Goal: Task Accomplishment & Management: Complete application form

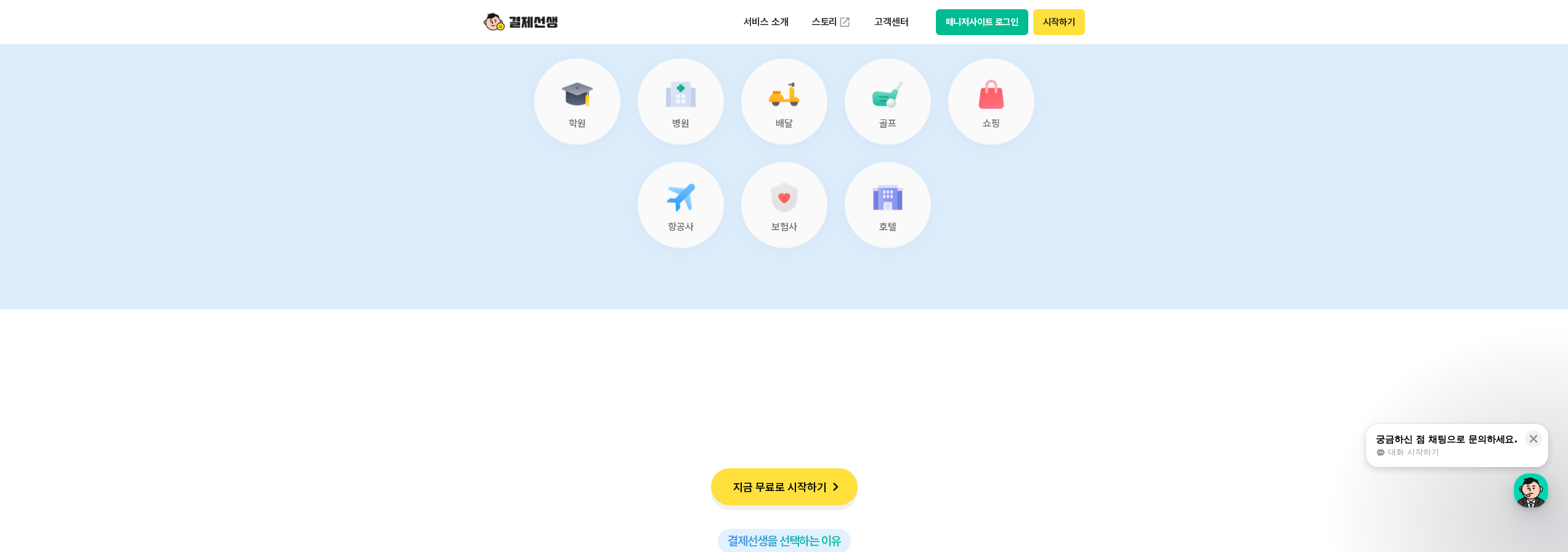
scroll to position [5207, 0]
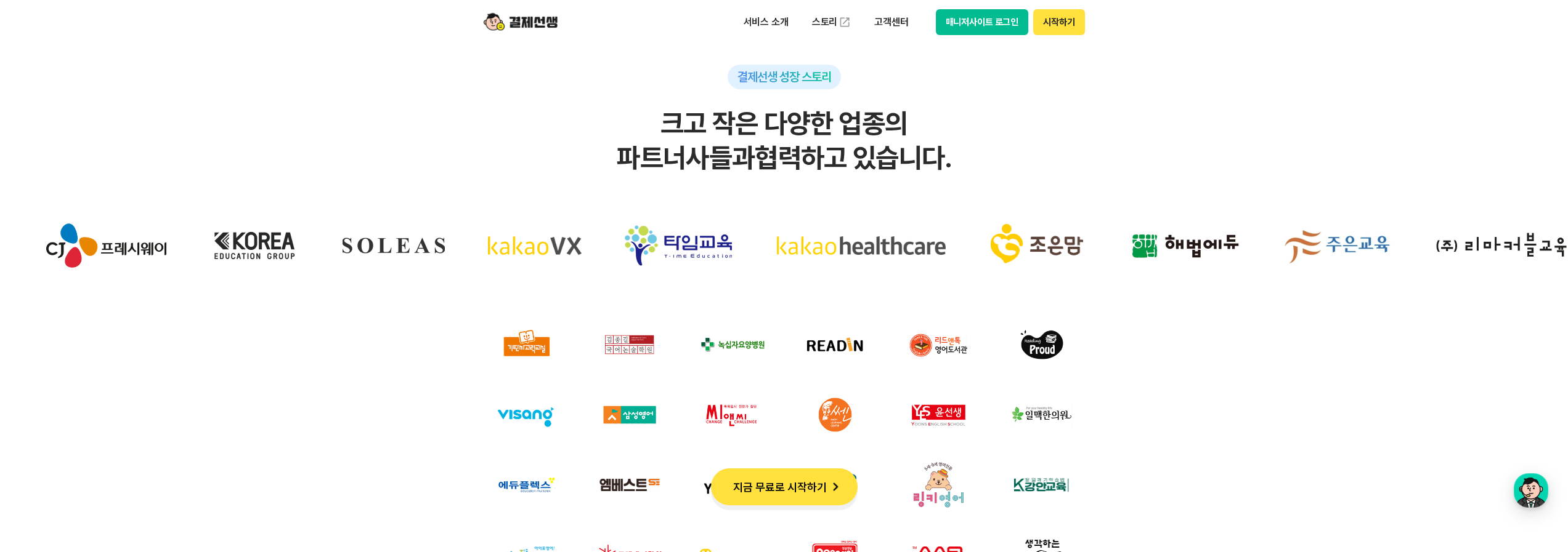
scroll to position [3744, 0]
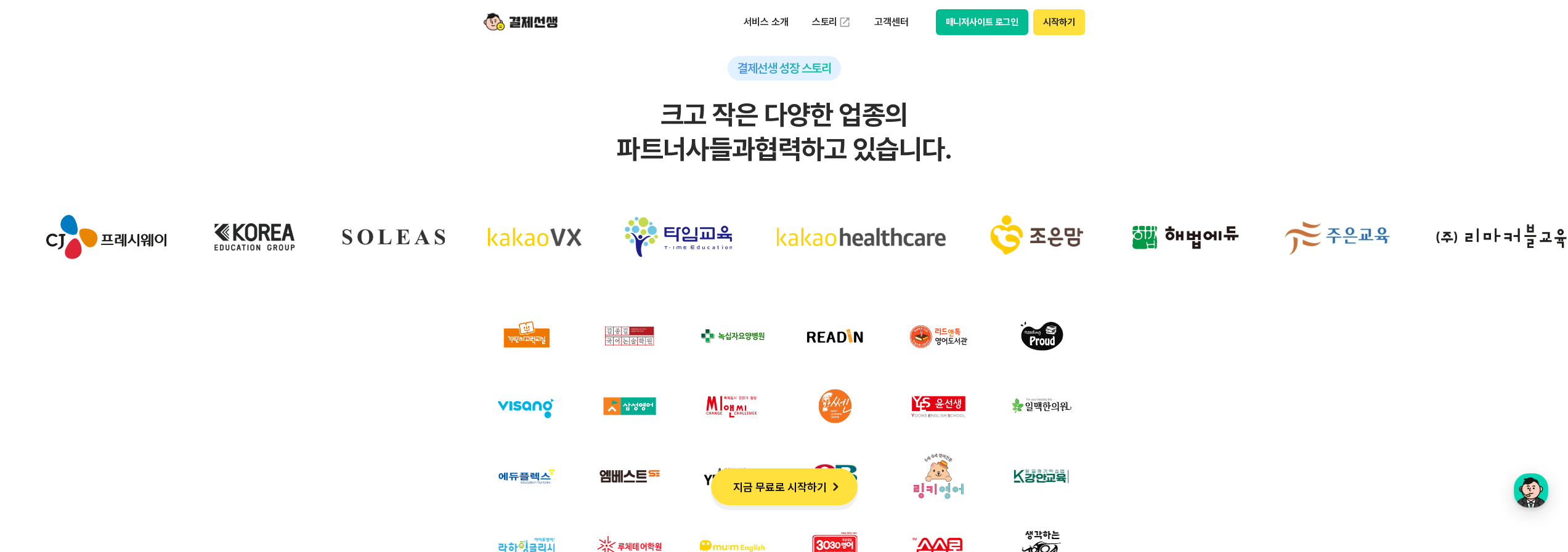
click at [812, 482] on button "지금 무료로 시작하기" at bounding box center [784, 487] width 146 height 37
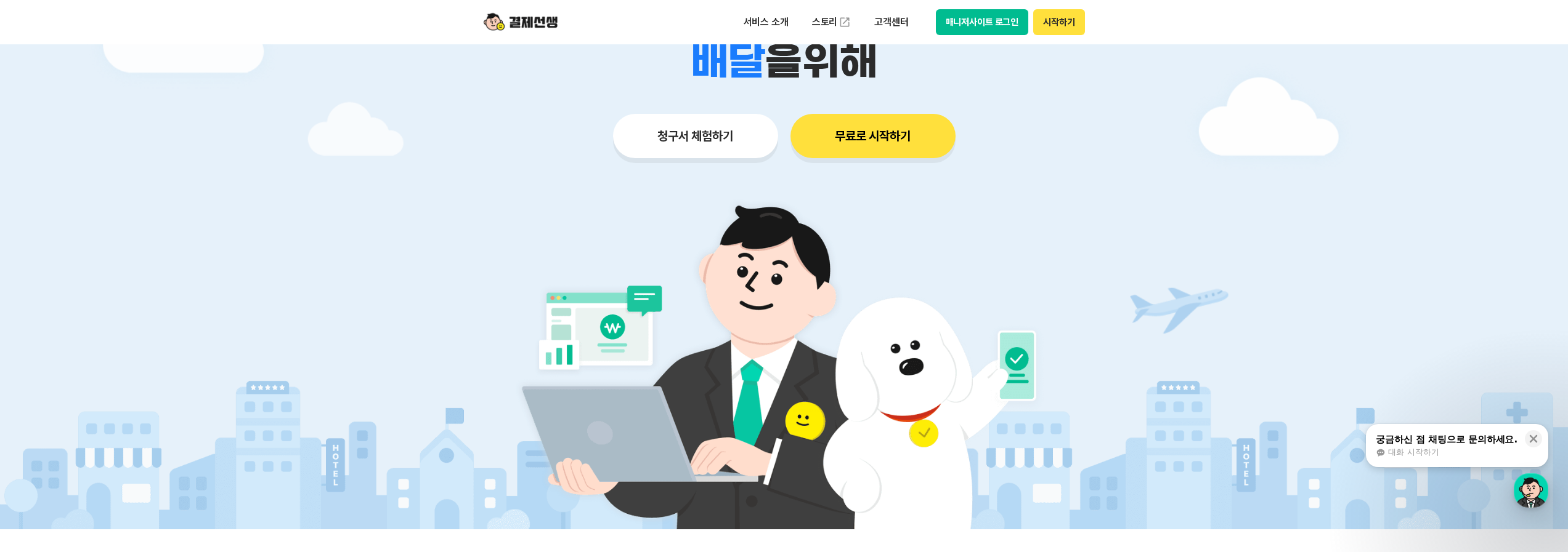
scroll to position [161, 0]
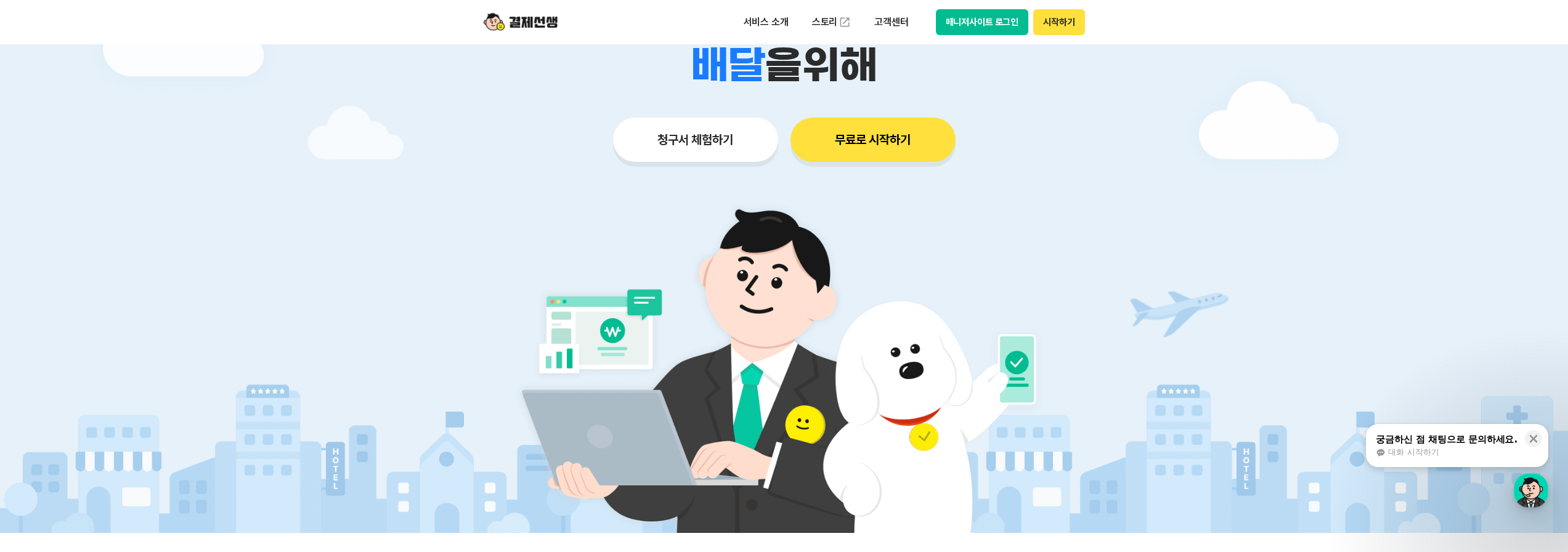
click at [755, 148] on button "청구서 체험하기" at bounding box center [695, 139] width 165 height 44
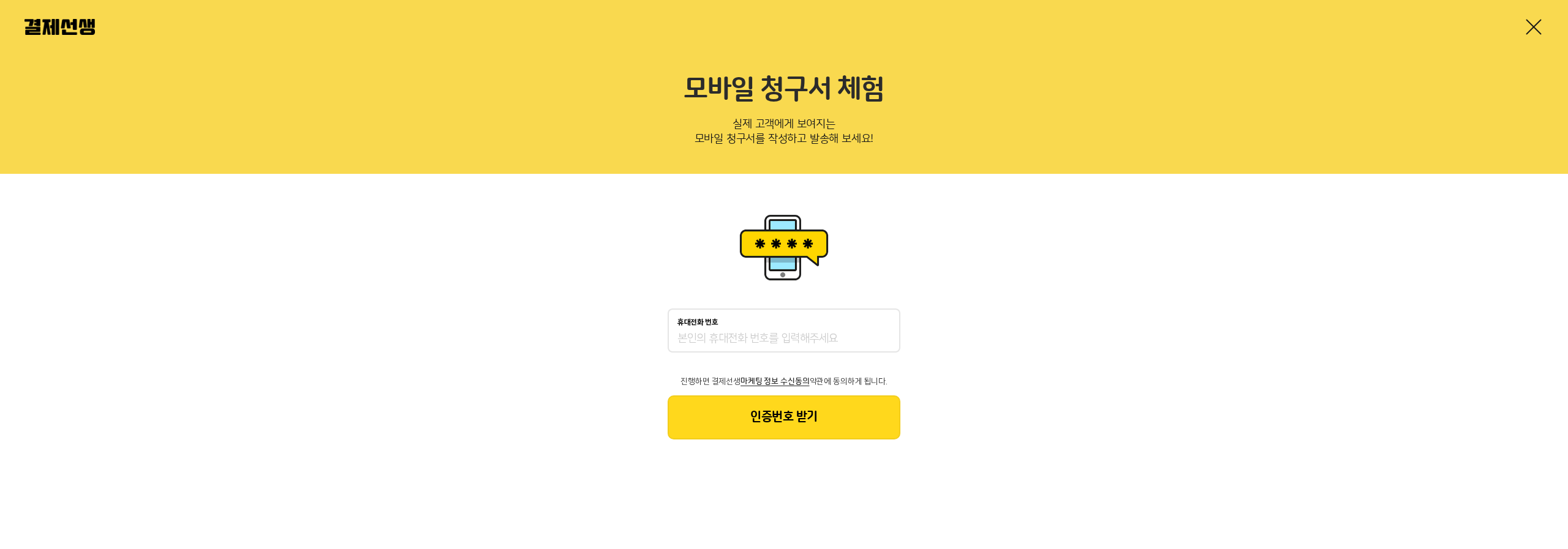
click at [813, 326] on div "휴대전화 번호" at bounding box center [784, 331] width 233 height 44
click at [814, 336] on input "휴대전화 번호" at bounding box center [784, 339] width 213 height 14
type input "01036614067"
click at [814, 412] on button "인증번호 받기" at bounding box center [784, 417] width 233 height 44
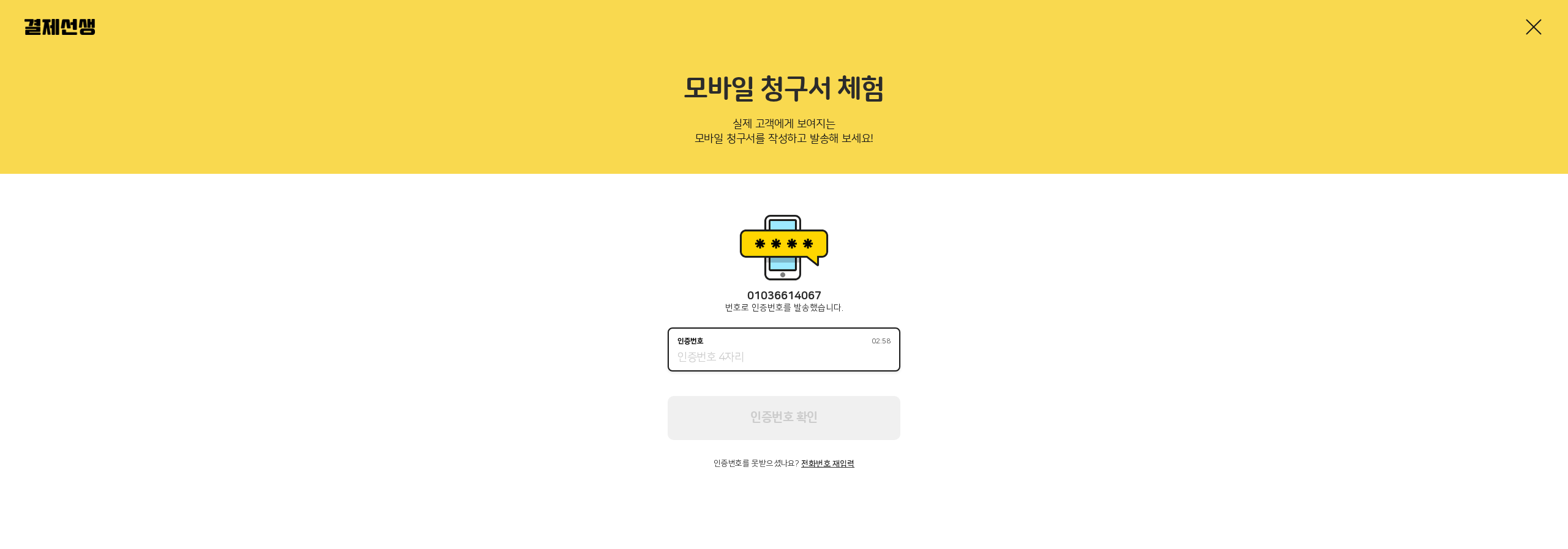
click at [806, 354] on input "인증번호 02:58" at bounding box center [784, 359] width 213 height 14
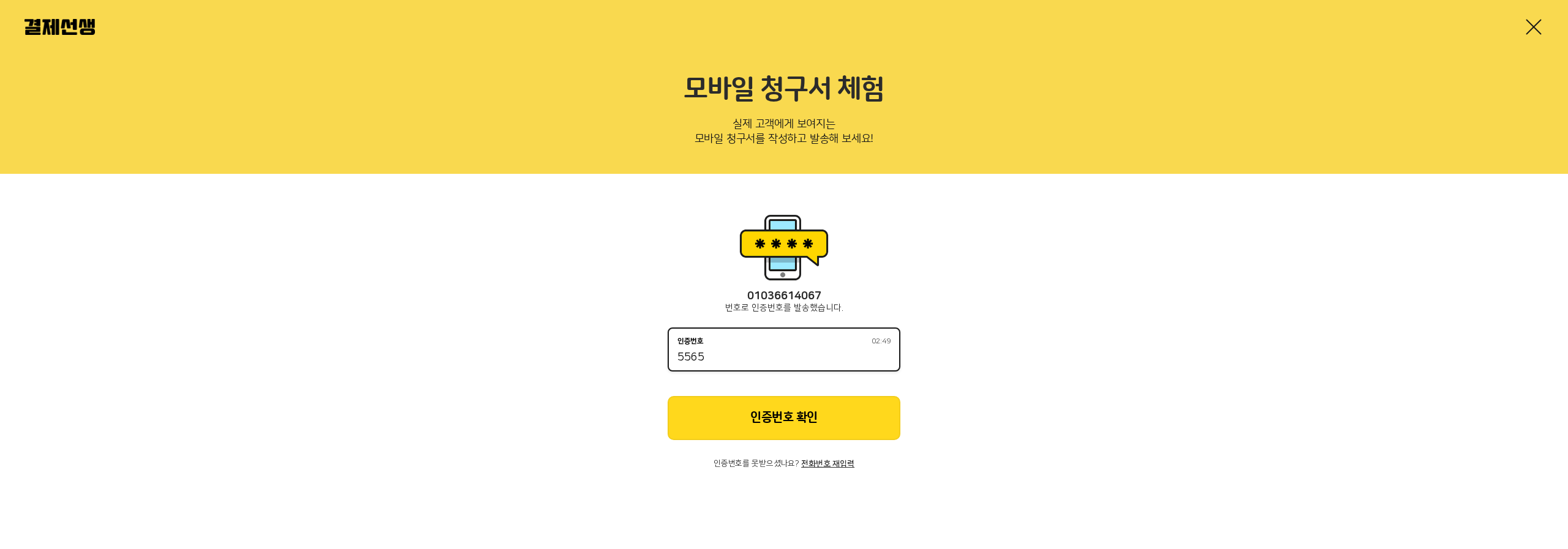
type input "5565"
click at [811, 436] on button "인증번호 확인" at bounding box center [784, 418] width 233 height 44
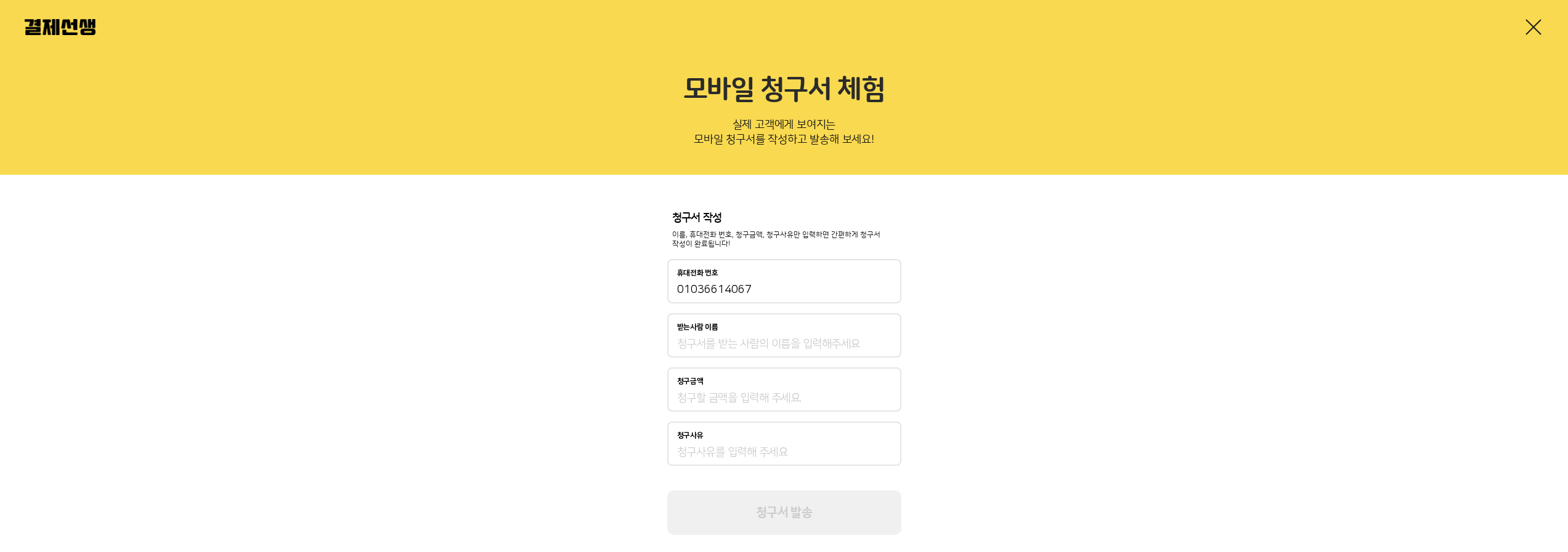
click at [784, 343] on input "받는사람 이름" at bounding box center [784, 344] width 214 height 14
type input "권동민"
type input "1,000"
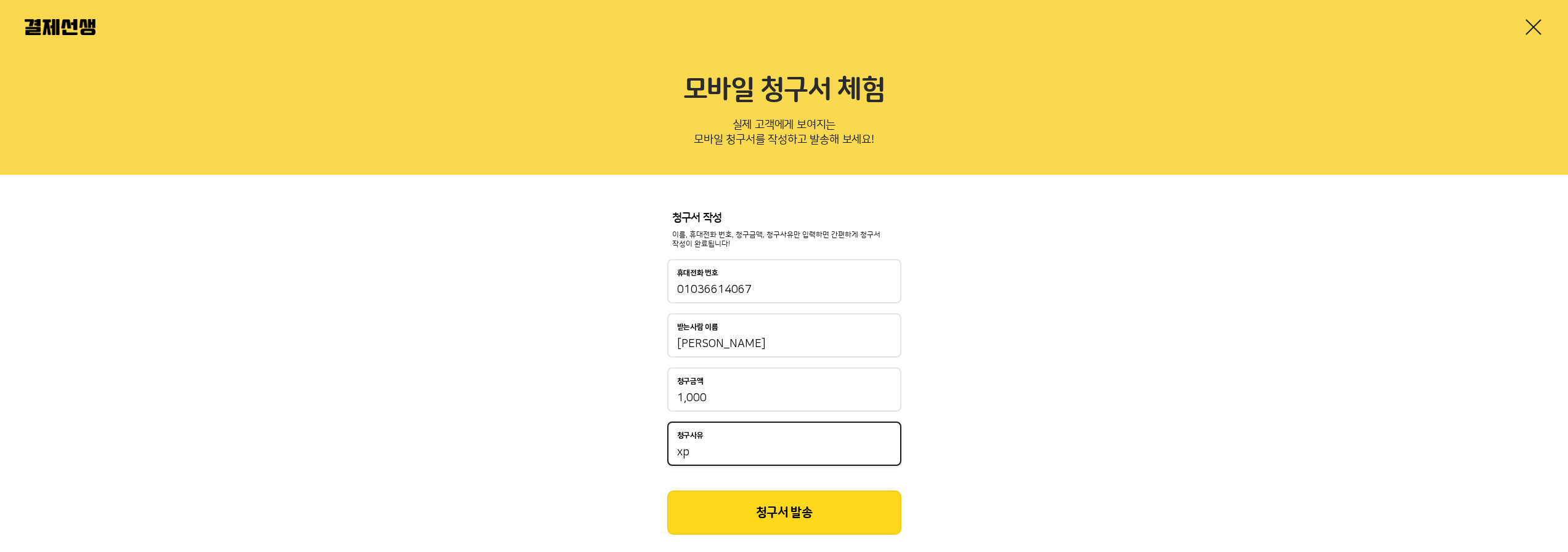
type input "x"
type input "test"
click at [813, 521] on button "청구서 발송" at bounding box center [784, 512] width 234 height 44
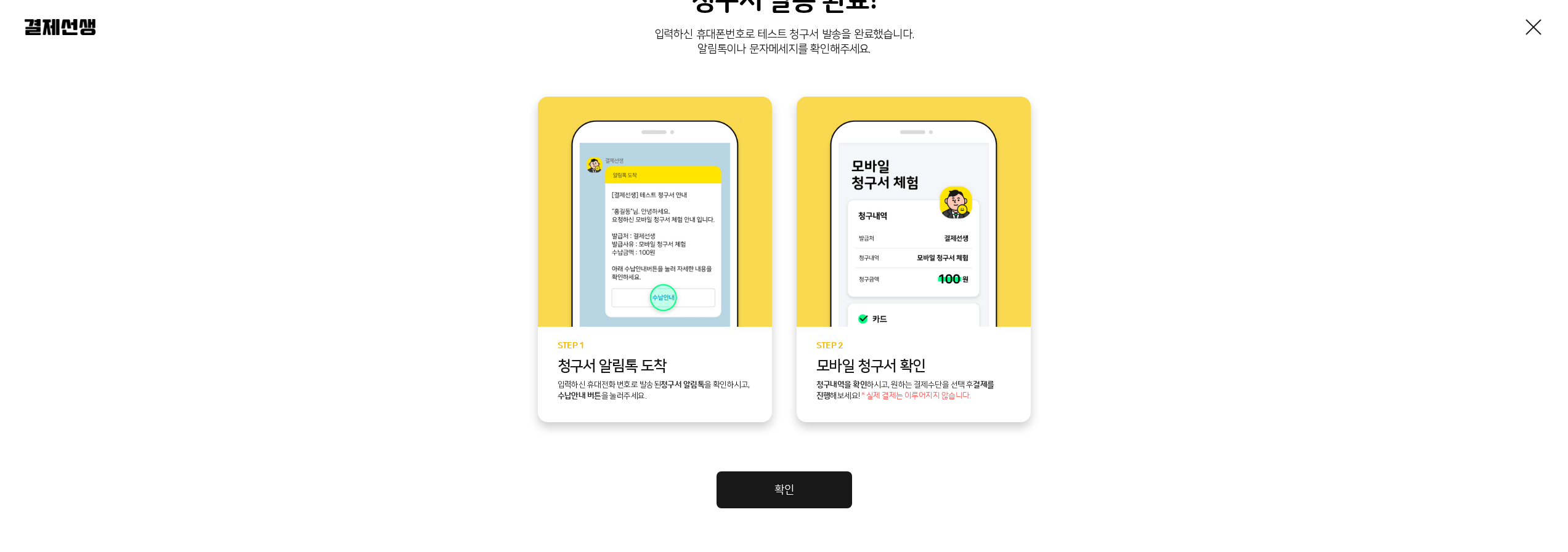
scroll to position [202, 0]
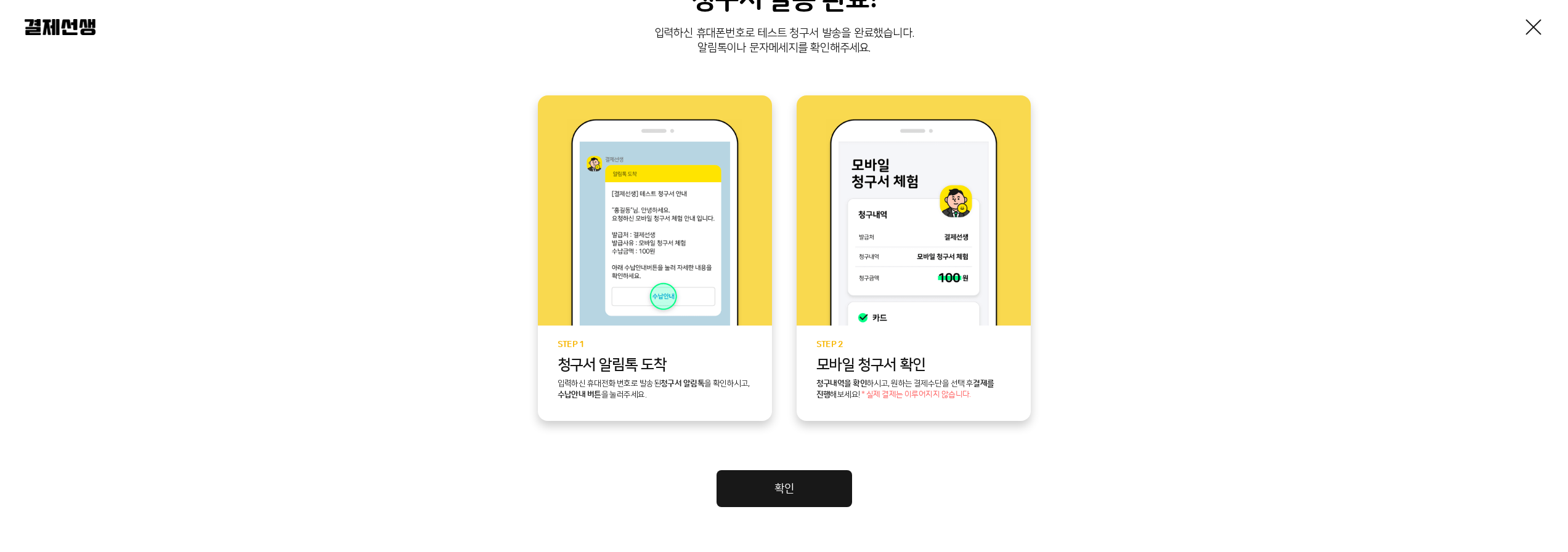
click at [809, 474] on link "확인" at bounding box center [784, 489] width 136 height 37
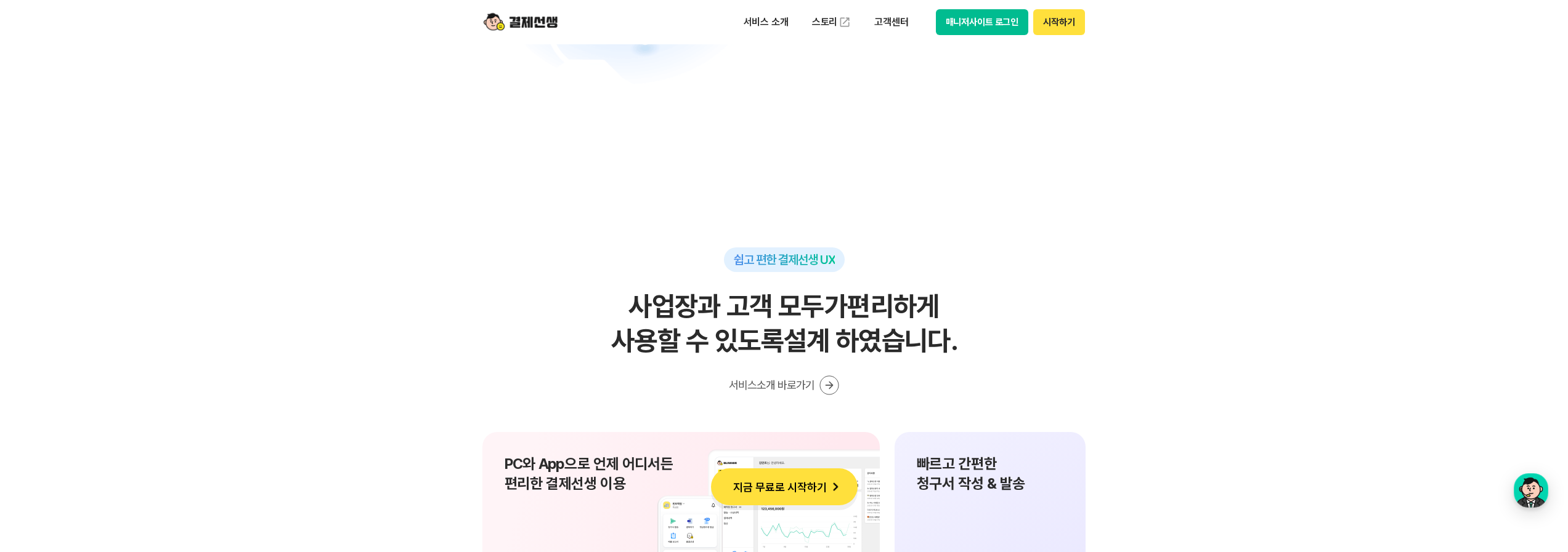
scroll to position [7937, 0]
